Goal: Information Seeking & Learning: Check status

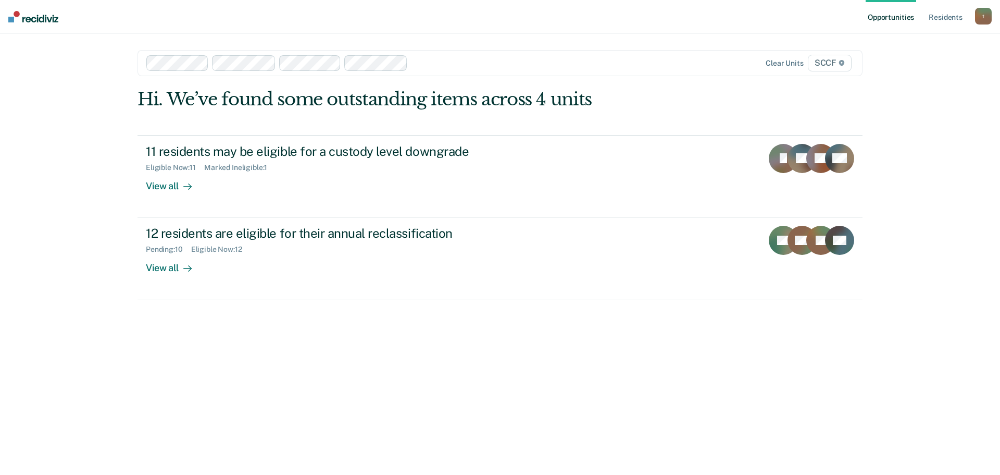
click at [842, 61] on icon at bounding box center [841, 63] width 5 height 6
click at [429, 338] on div "Hi. We’ve found some outstanding items across 4 units 11 residents may be eligi…" at bounding box center [500, 268] width 725 height 358
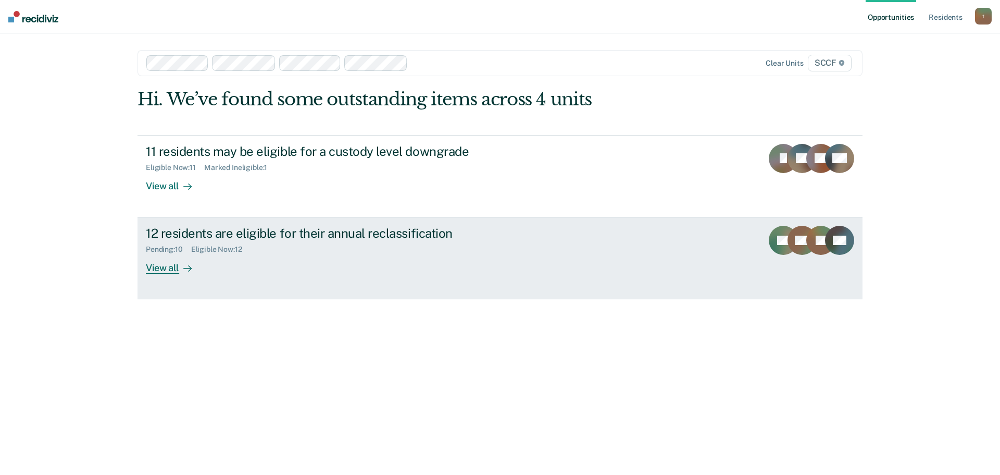
click at [315, 234] on div "12 residents are eligible for their annual reclassification" at bounding box center [329, 233] width 366 height 15
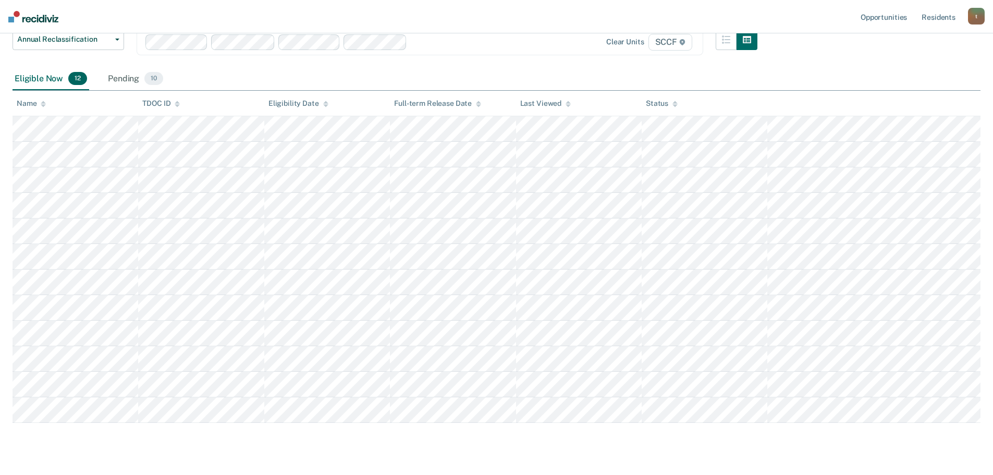
scroll to position [114, 0]
